Goal: Manage account settings

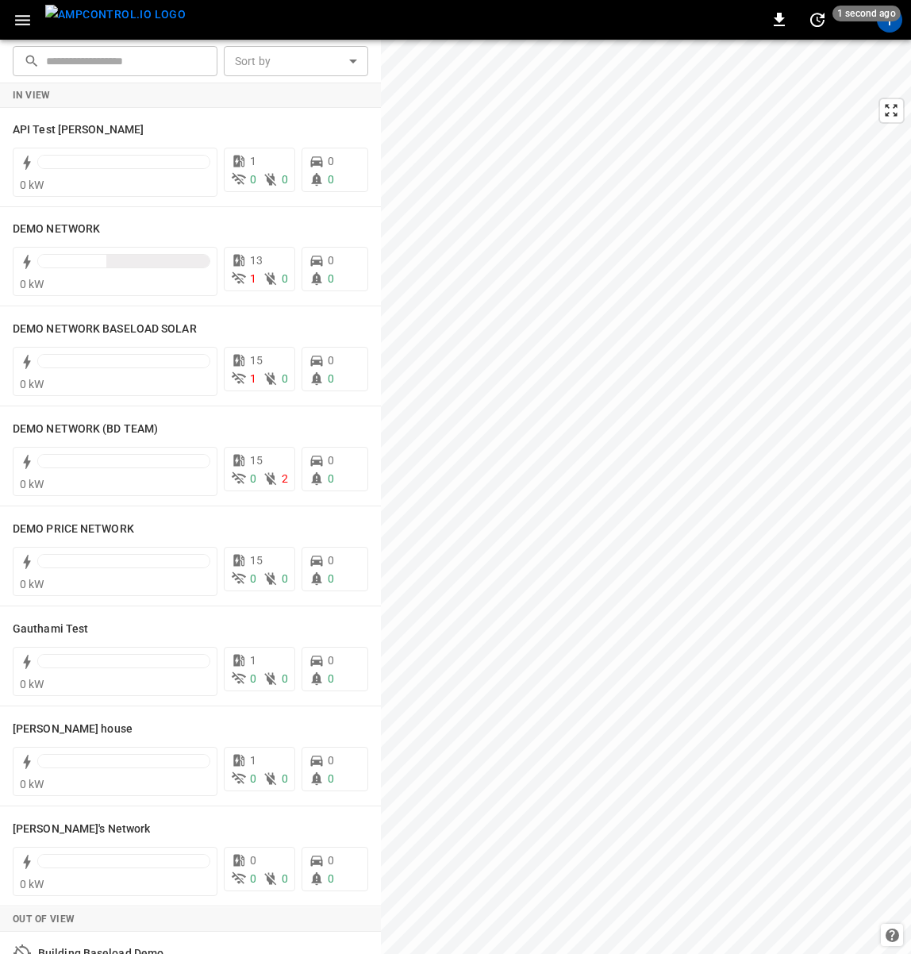
click at [23, 20] on icon "button" at bounding box center [22, 20] width 15 height 10
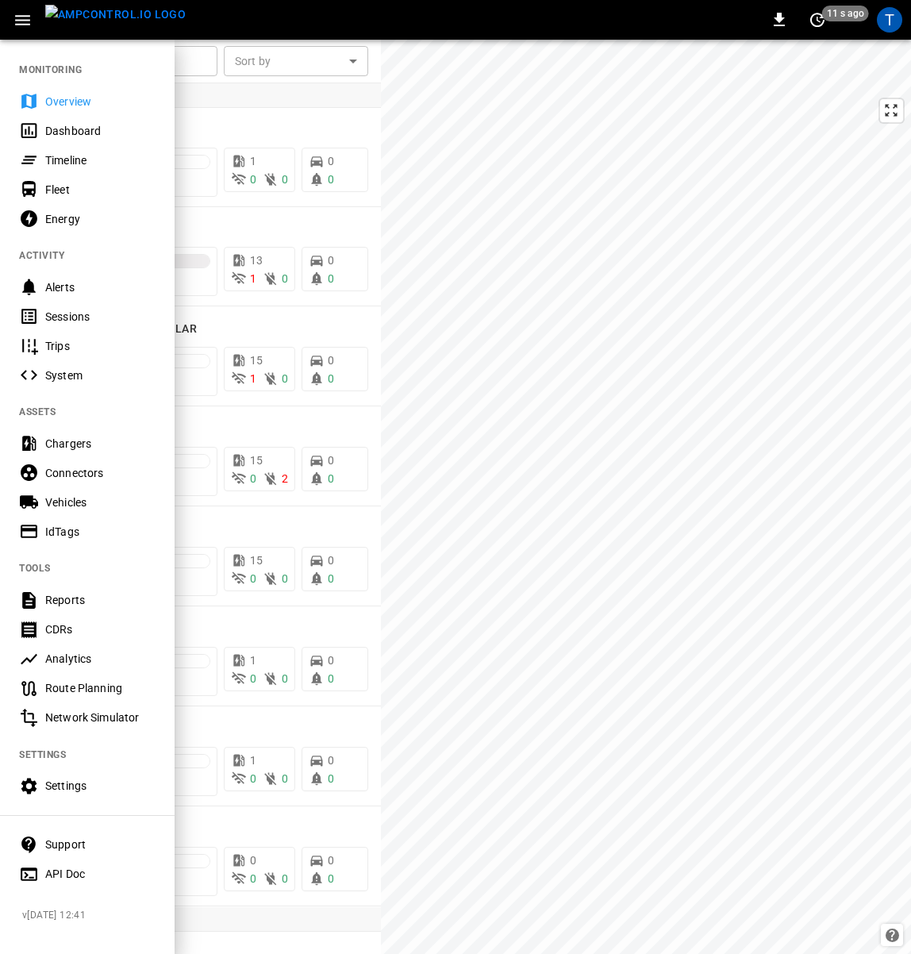
click at [66, 152] on div "Timeline" at bounding box center [100, 160] width 110 height 16
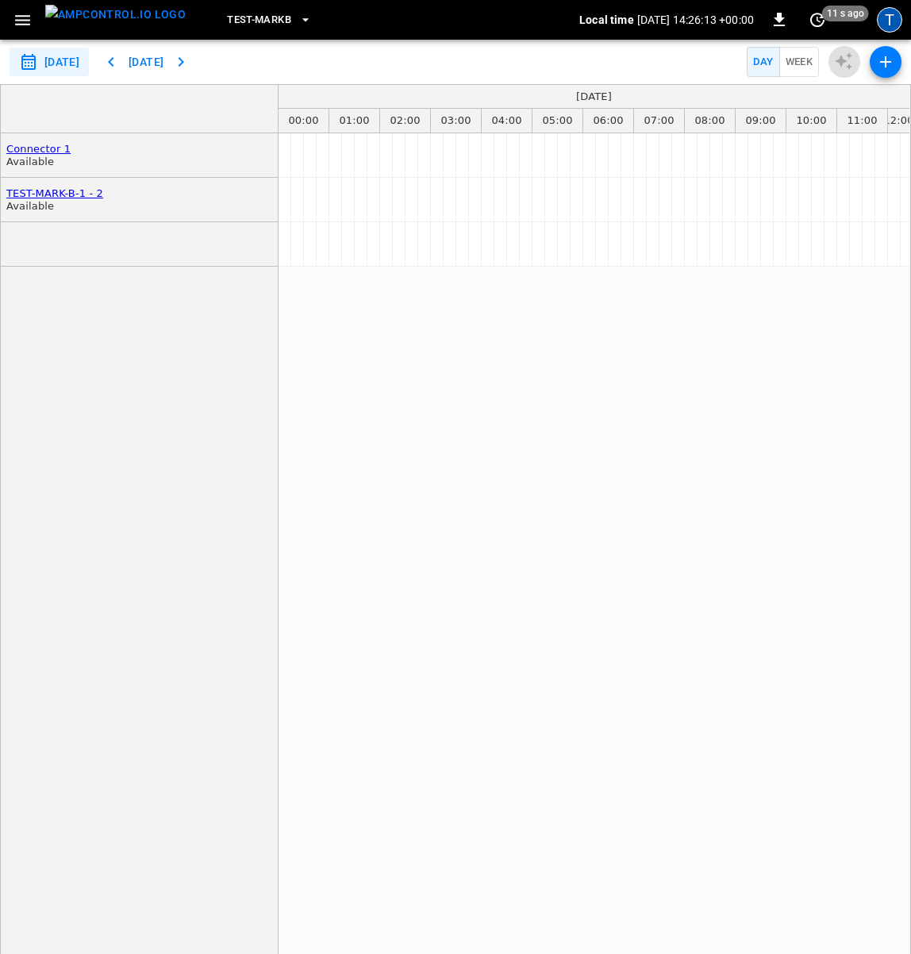
click at [886, 9] on div "T" at bounding box center [889, 19] width 25 height 25
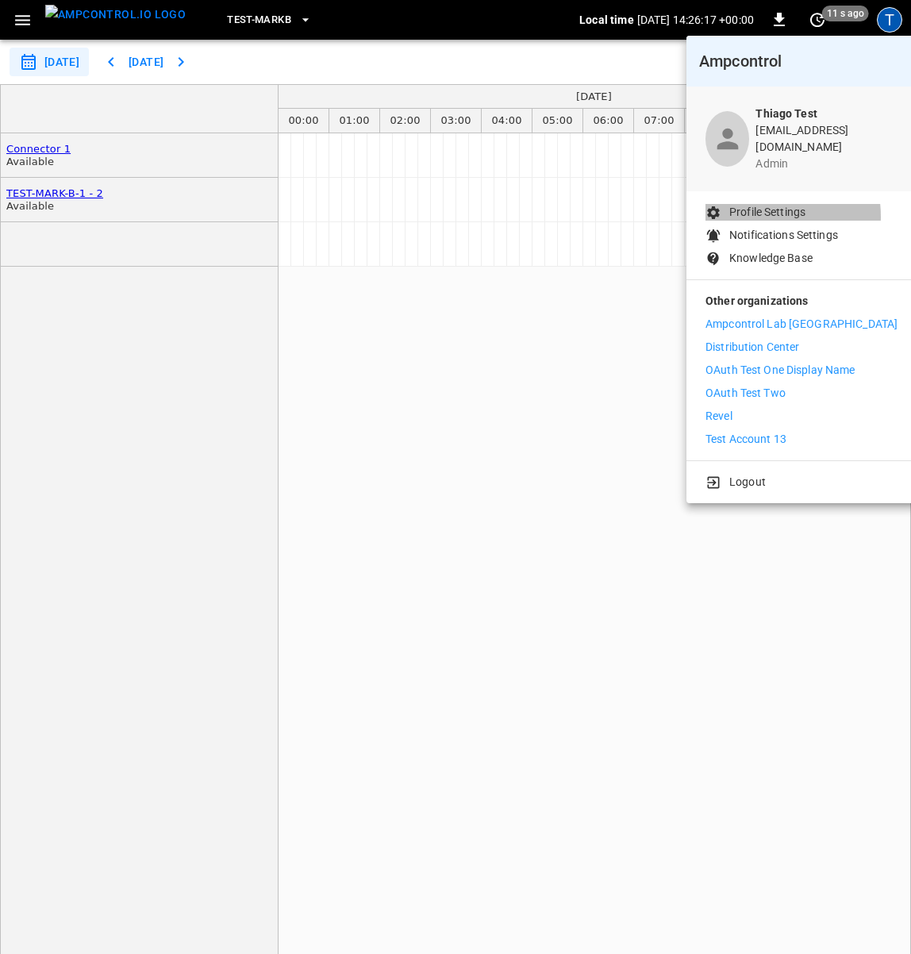
click at [755, 205] on p "Profile Settings" at bounding box center [767, 212] width 76 height 17
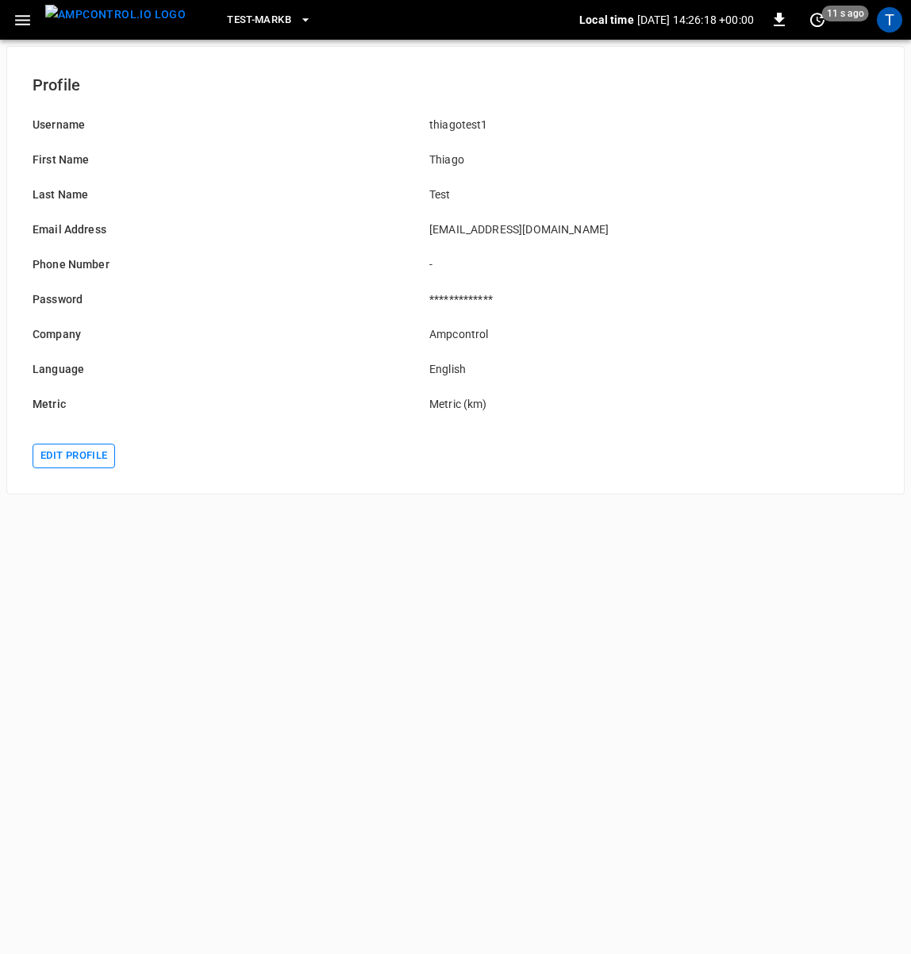
click at [99, 459] on button "Edit profile" at bounding box center [74, 456] width 83 height 25
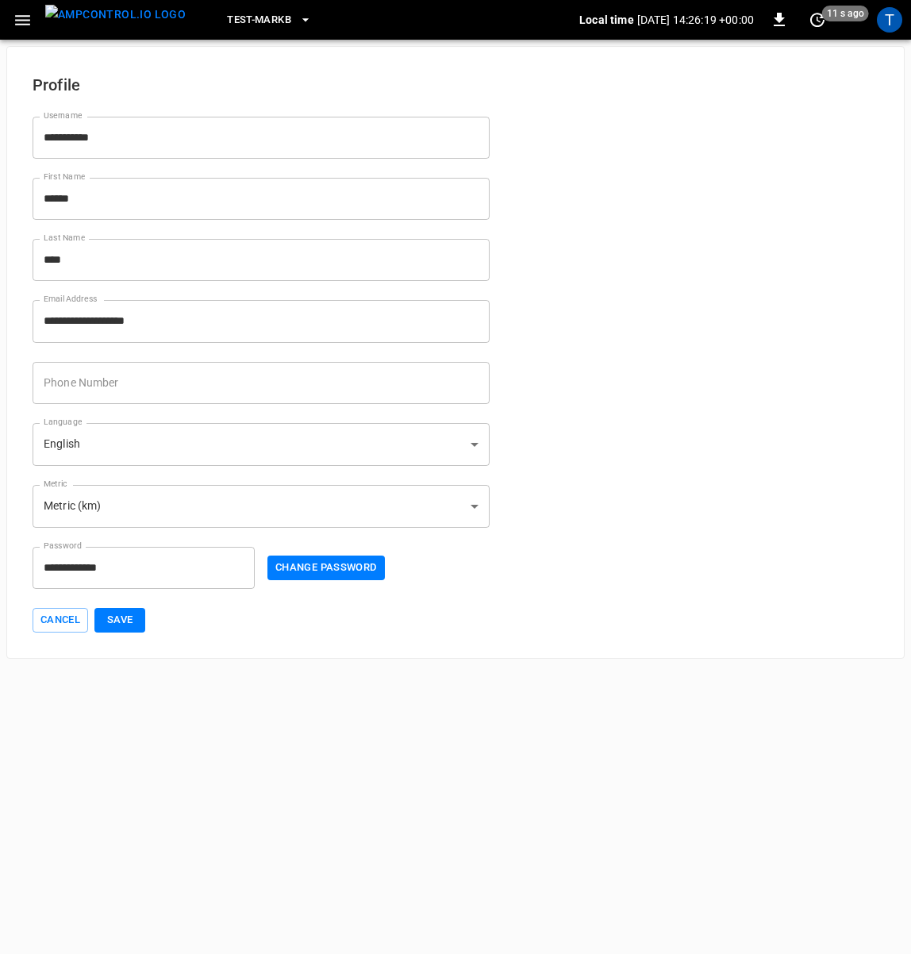
click at [148, 443] on body "**********" at bounding box center [455, 329] width 911 height 659
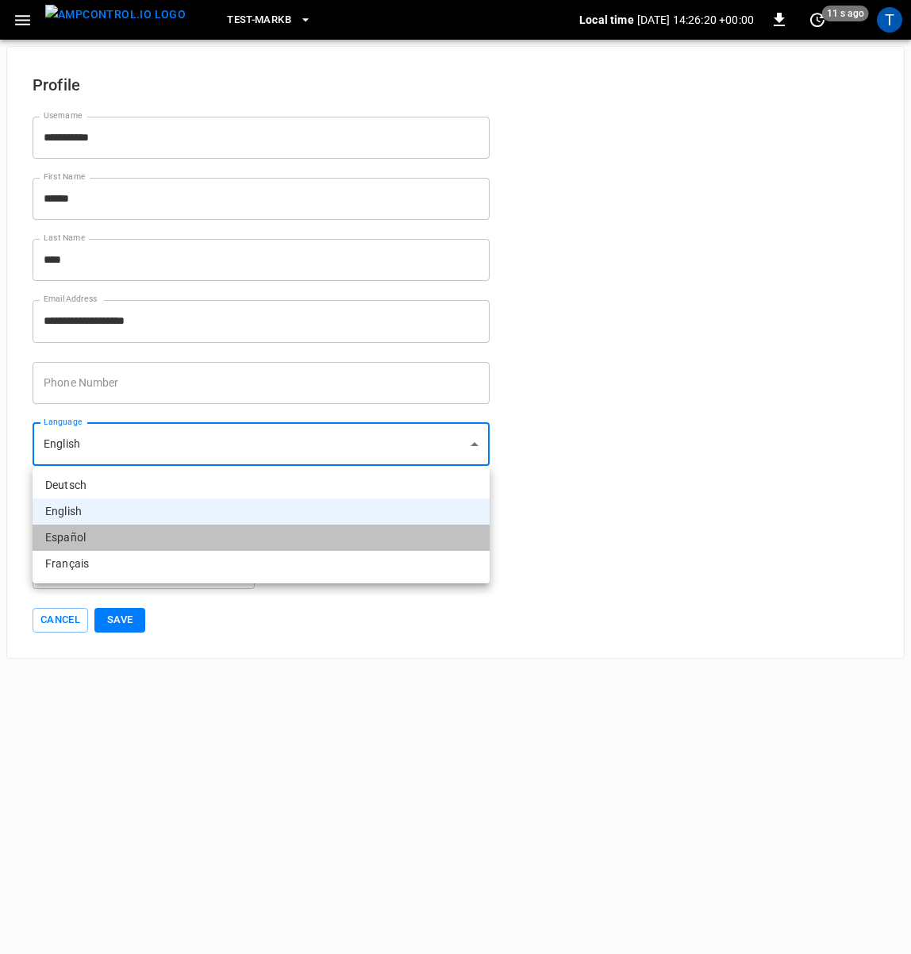
click at [138, 537] on li "Español" at bounding box center [261, 537] width 457 height 26
type input "**"
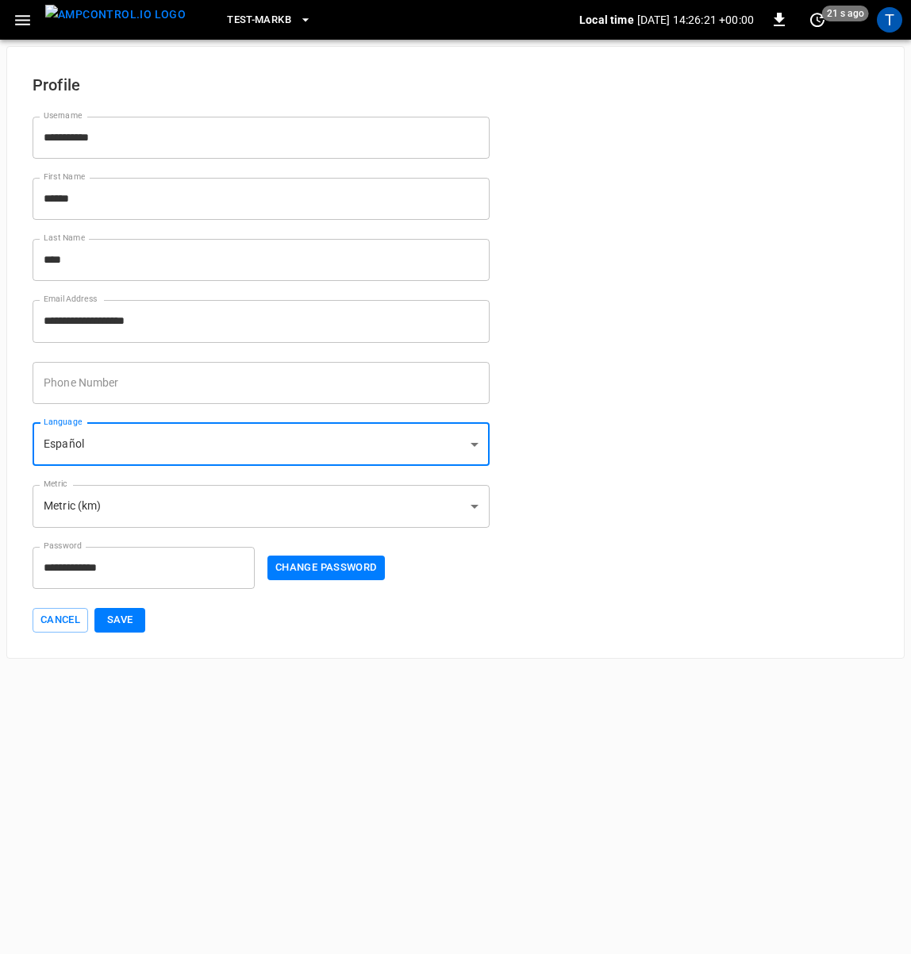
click at [133, 611] on button "Save" at bounding box center [119, 620] width 51 height 25
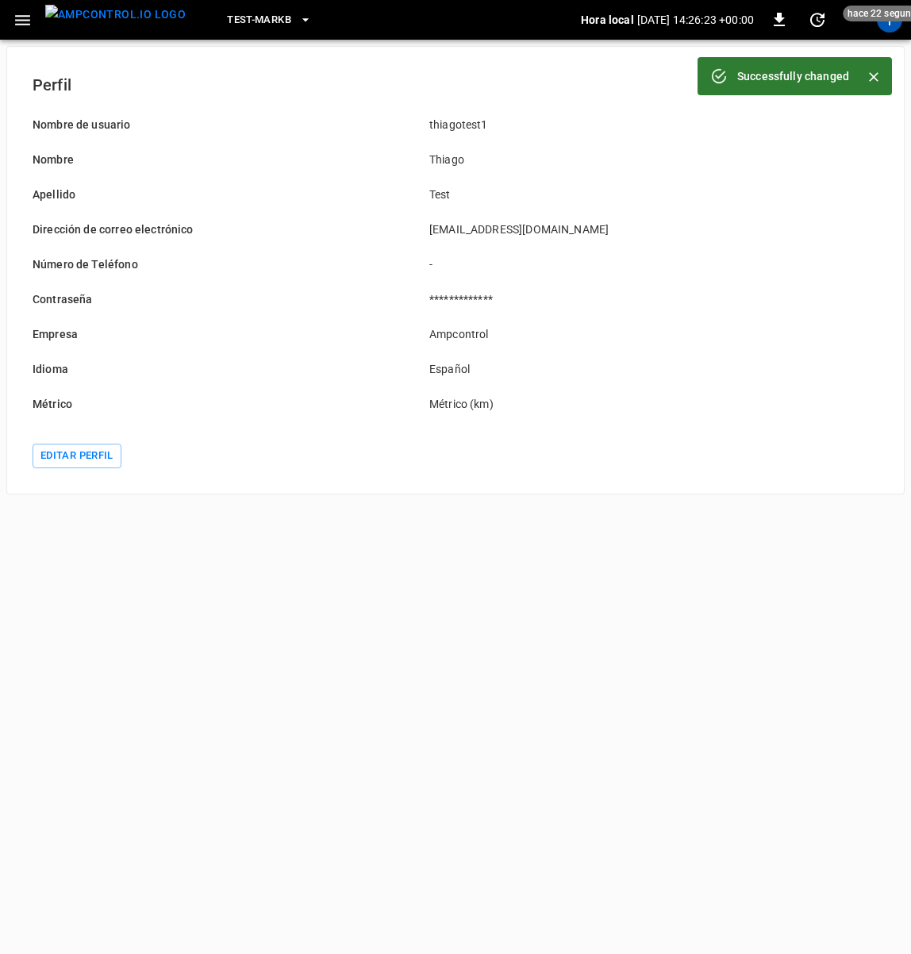
click at [19, 15] on icon "button" at bounding box center [22, 20] width 15 height 10
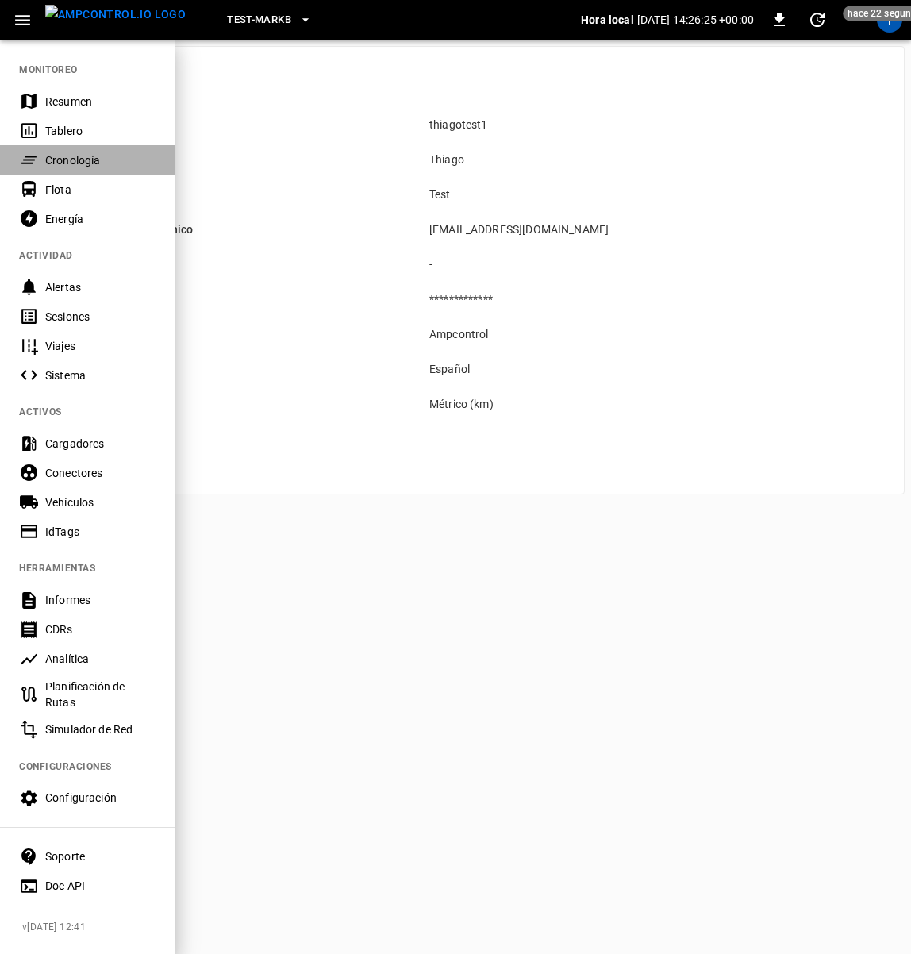
click at [61, 154] on div "Cronología" at bounding box center [100, 160] width 110 height 16
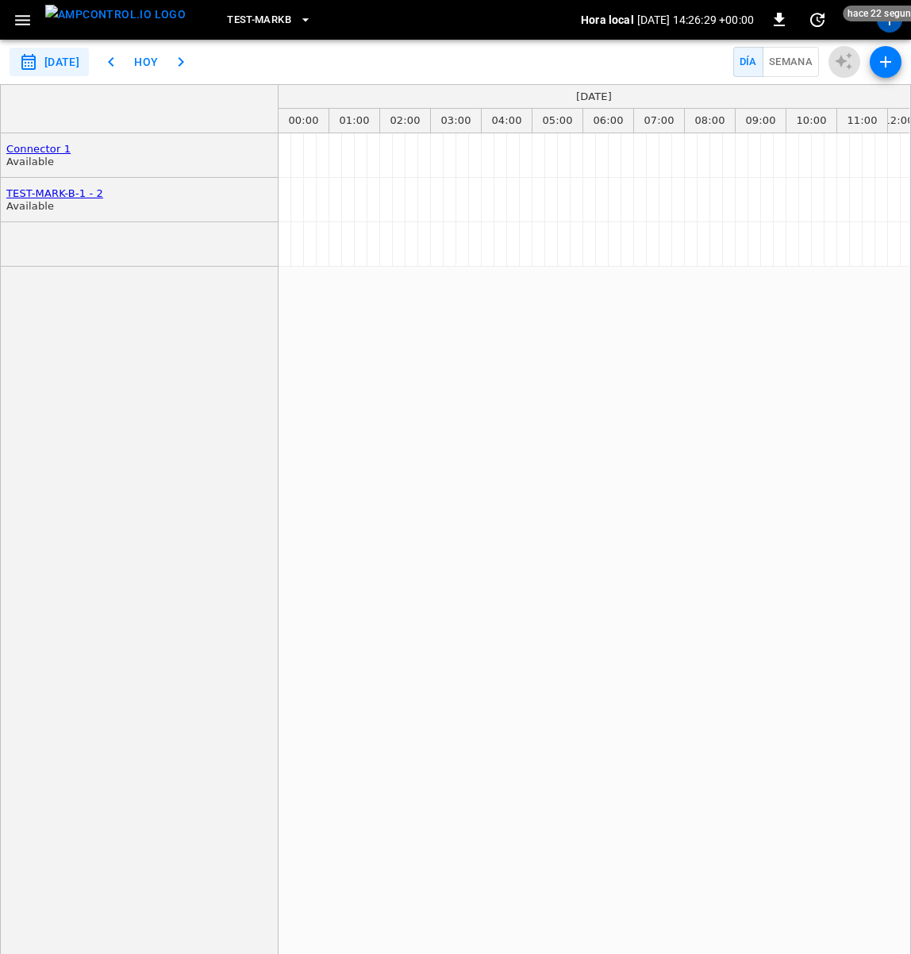
click at [612, 401] on div "scheduler" at bounding box center [593, 552] width 631 height 838
click at [605, 344] on div "scheduler" at bounding box center [593, 552] width 631 height 838
click at [500, 340] on div "scheduler" at bounding box center [593, 552] width 631 height 838
click at [496, 340] on div "scheduler" at bounding box center [593, 552] width 631 height 838
click at [544, 330] on div "scheduler" at bounding box center [593, 552] width 631 height 838
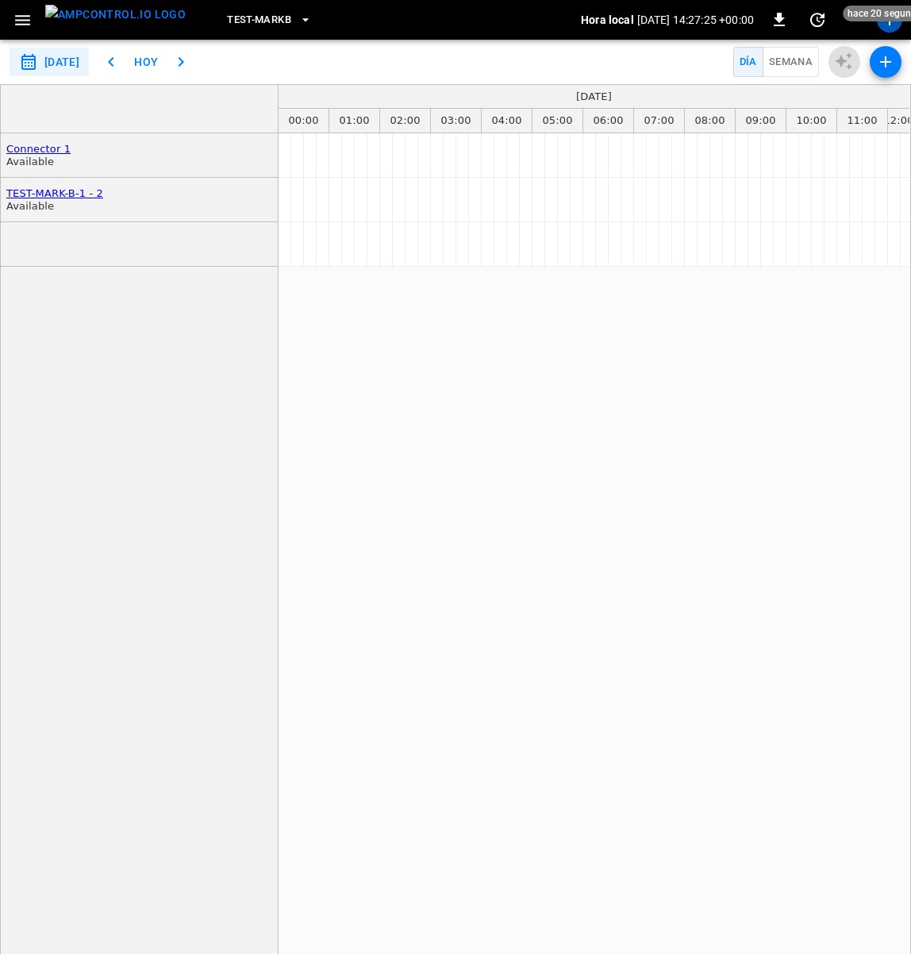
click at [540, 350] on div "scheduler" at bounding box center [593, 552] width 631 height 838
click at [298, 20] on icon "button" at bounding box center [306, 20] width 16 height 16
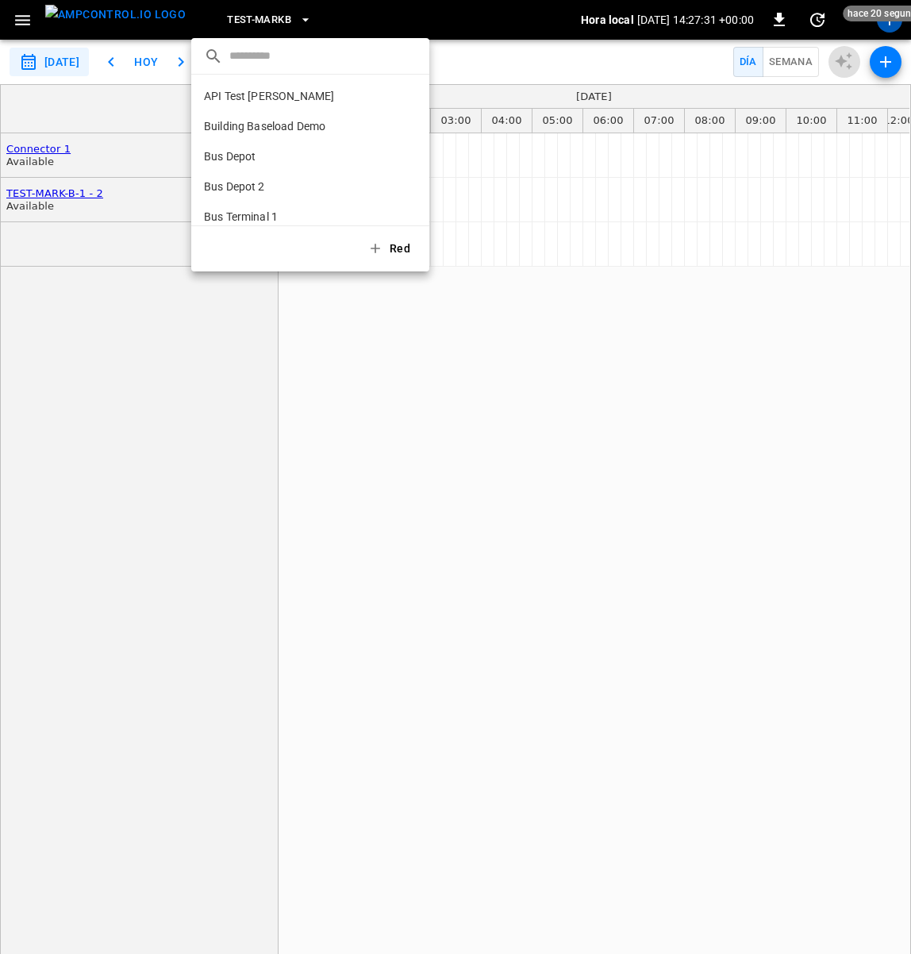
scroll to position [1490, 0]
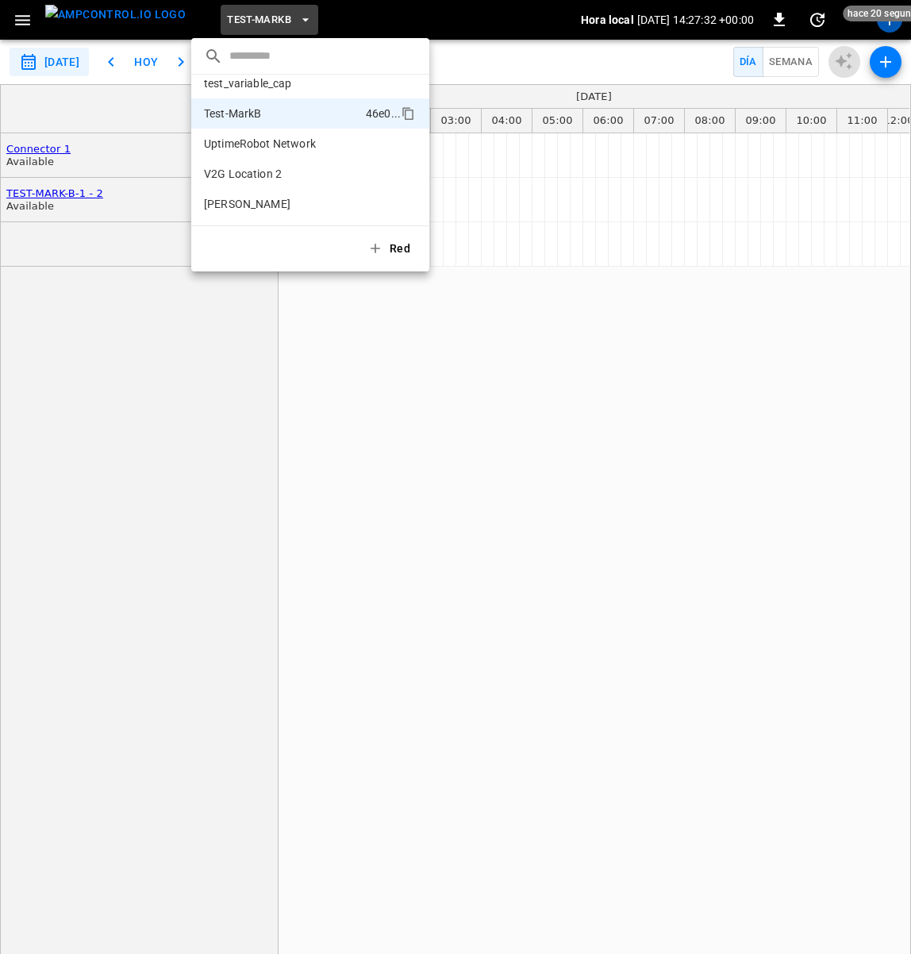
click at [888, 30] on div at bounding box center [455, 477] width 911 height 954
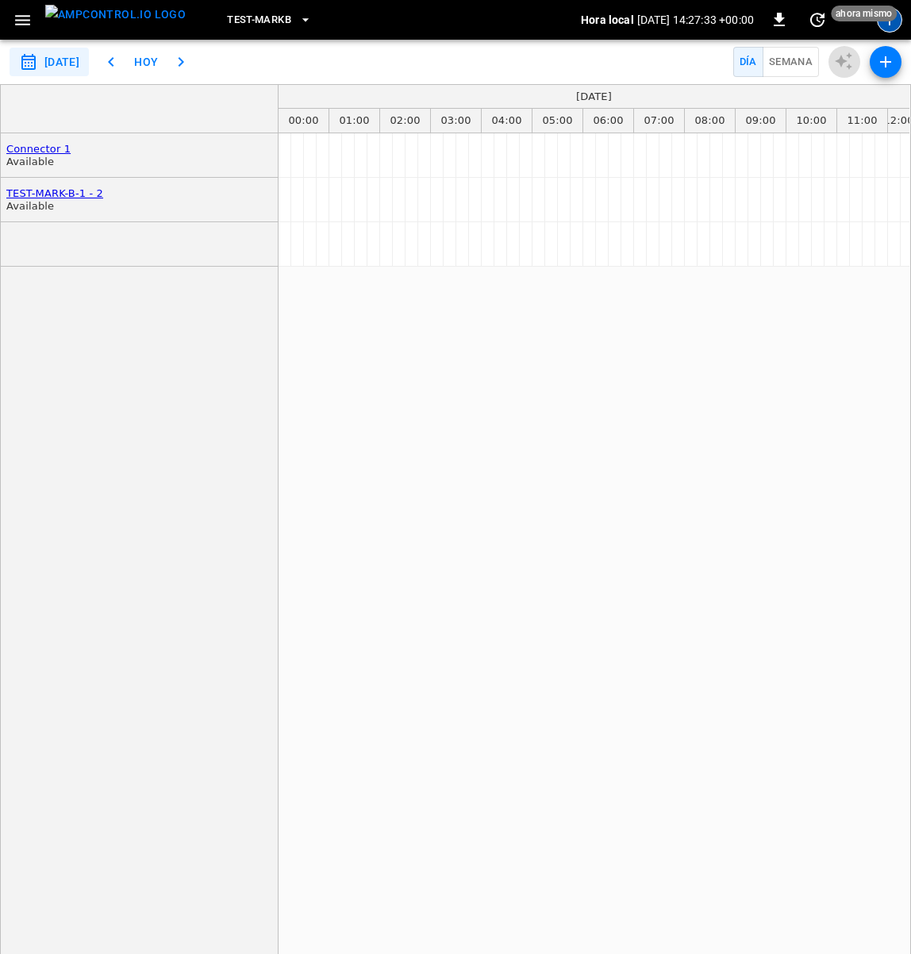
click at [888, 27] on div "T" at bounding box center [889, 19] width 25 height 25
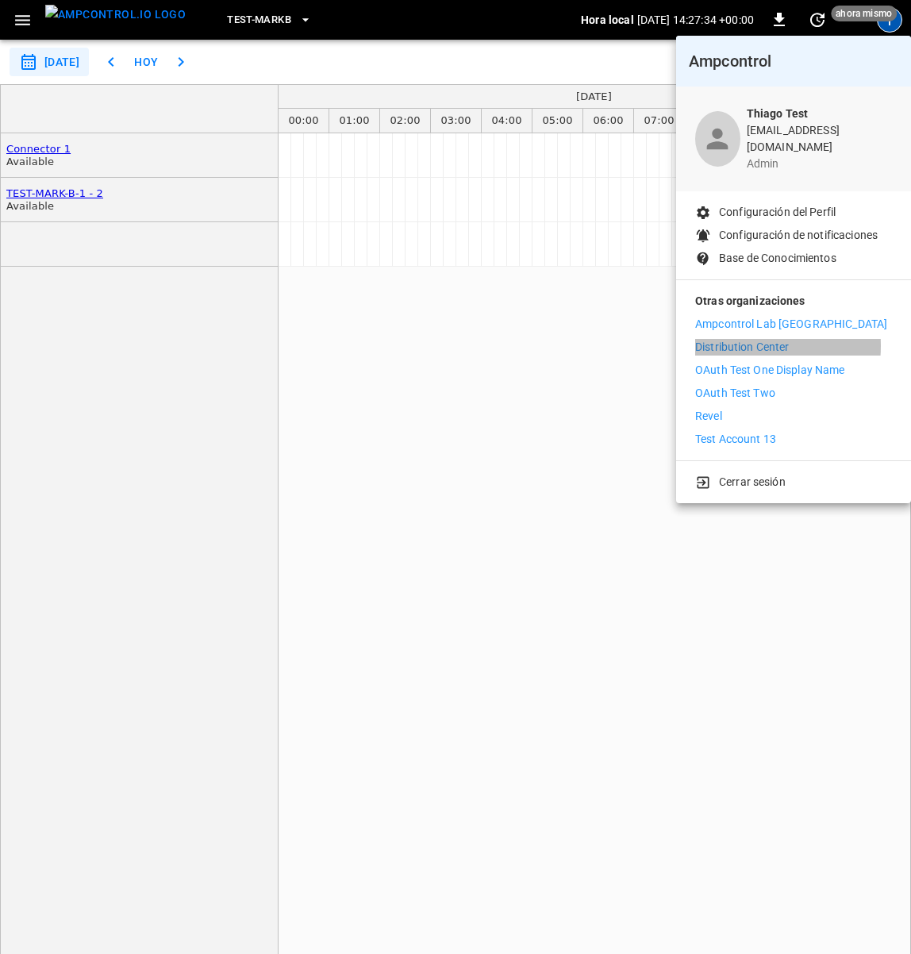
click at [723, 339] on p "Distribution Center" at bounding box center [742, 347] width 94 height 17
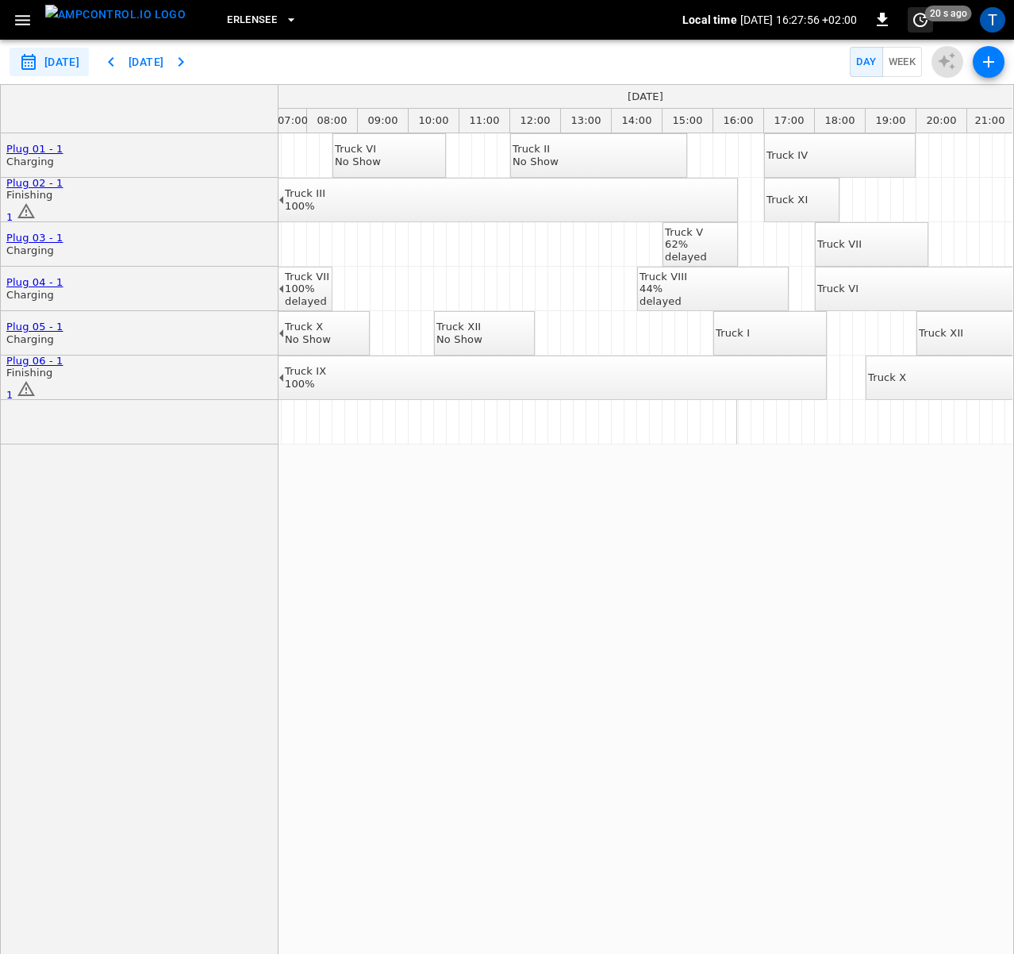
click at [910, 17] on span "20 s ago" at bounding box center [948, 14] width 47 height 16
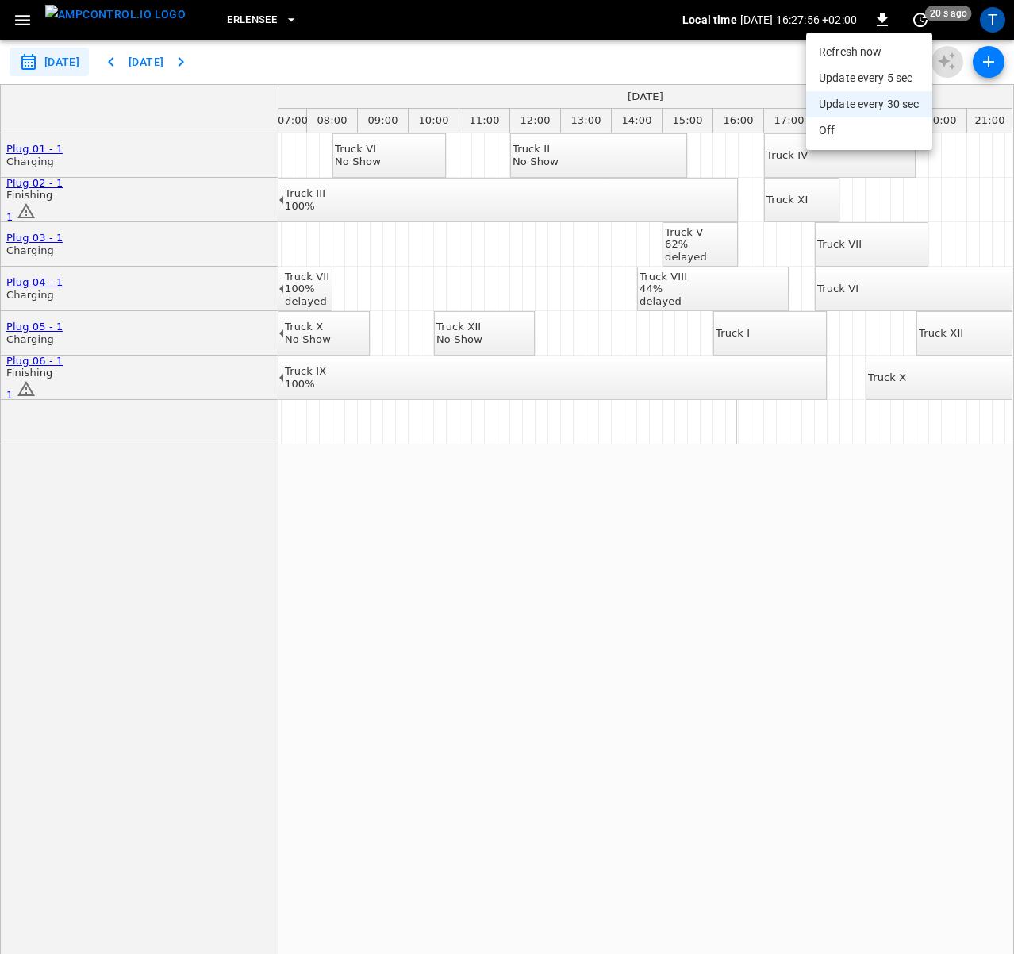
click at [834, 129] on li "Off" at bounding box center [869, 130] width 126 height 26
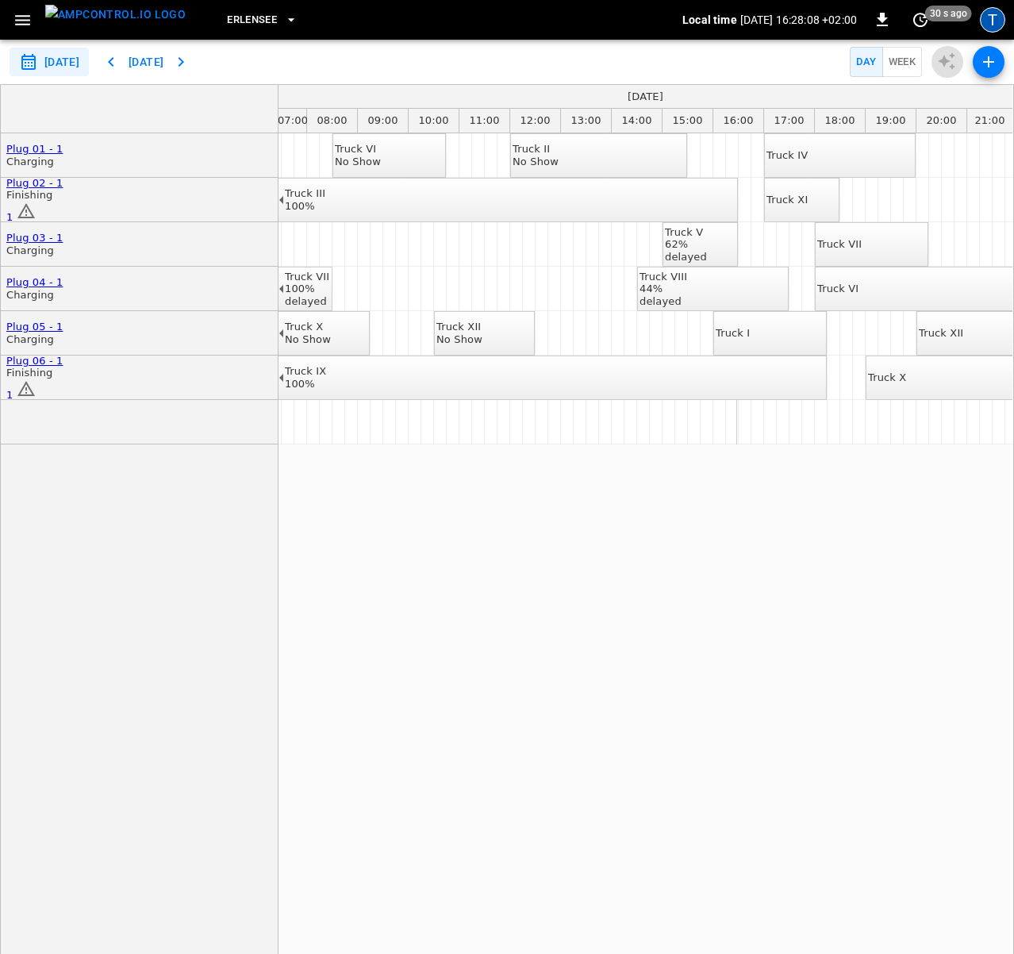
click at [910, 21] on div "T" at bounding box center [992, 19] width 25 height 25
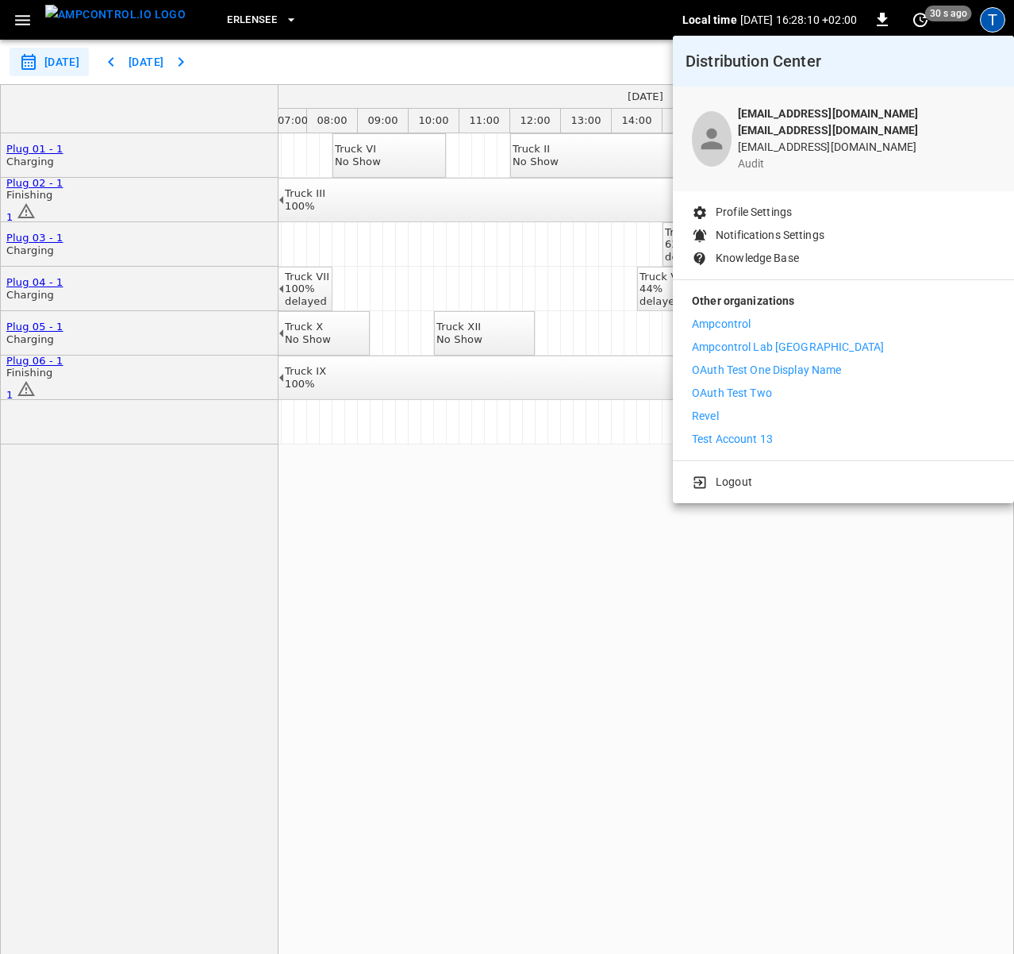
click at [611, 23] on div at bounding box center [507, 477] width 1014 height 954
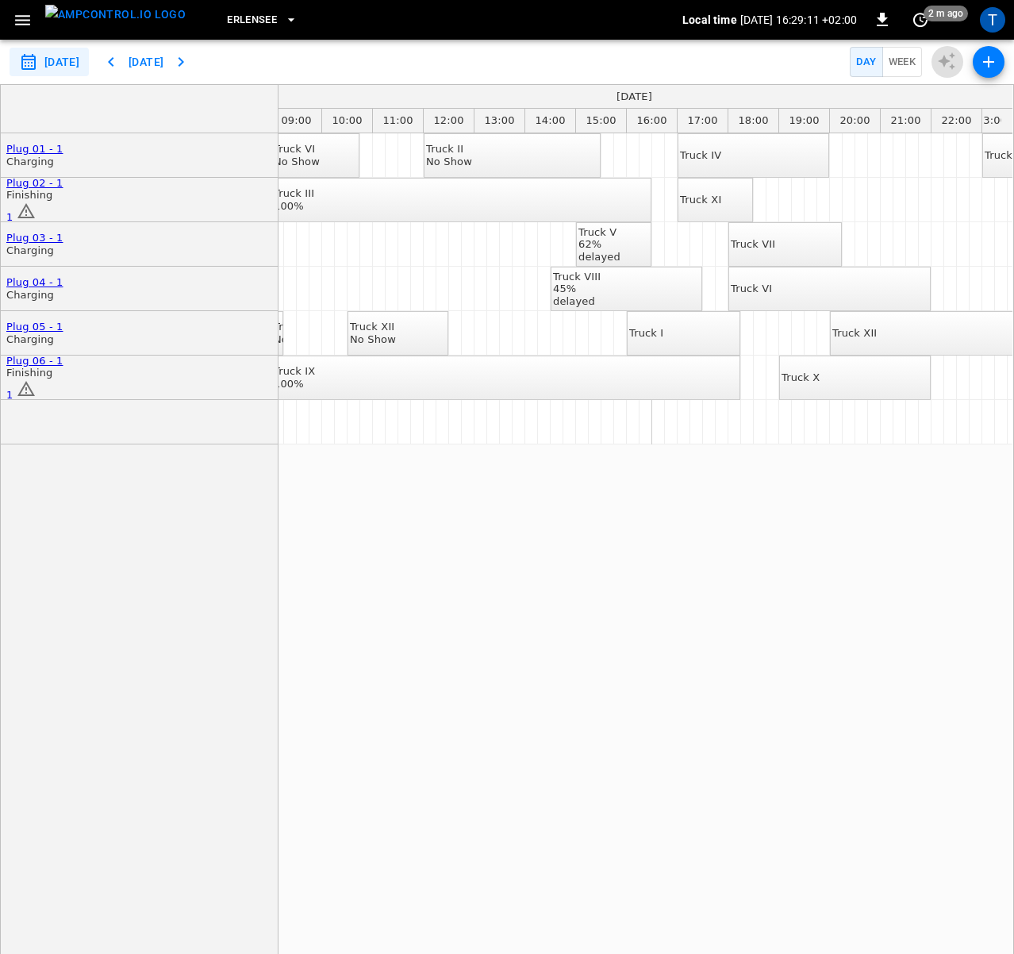
scroll to position [0, 465]
click at [812, 574] on div "Truck II No Show Truck XI No Show Truck VI No Show Truck II No Show Truck IV Tr…" at bounding box center [645, 552] width 734 height 838
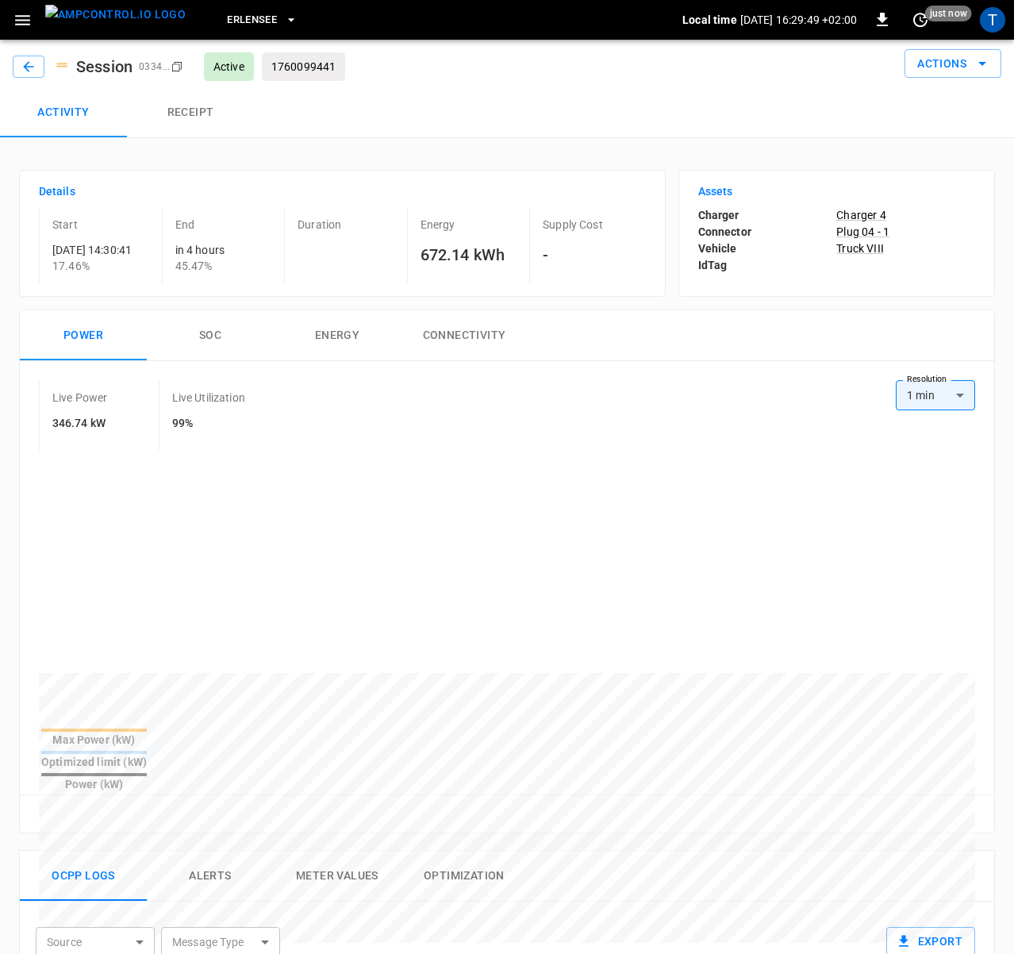
click at [698, 181] on div "Assets Charger Charger 4 Connector Plug 04 - 1 Vehicle Truck VIII IdTag" at bounding box center [836, 233] width 317 height 127
click at [670, 317] on div "Power SOC Energy Connectivity Live Power 349.55 kW Live Utilization 100% Resolu…" at bounding box center [500, 567] width 989 height 540
